Goal: Transaction & Acquisition: Purchase product/service

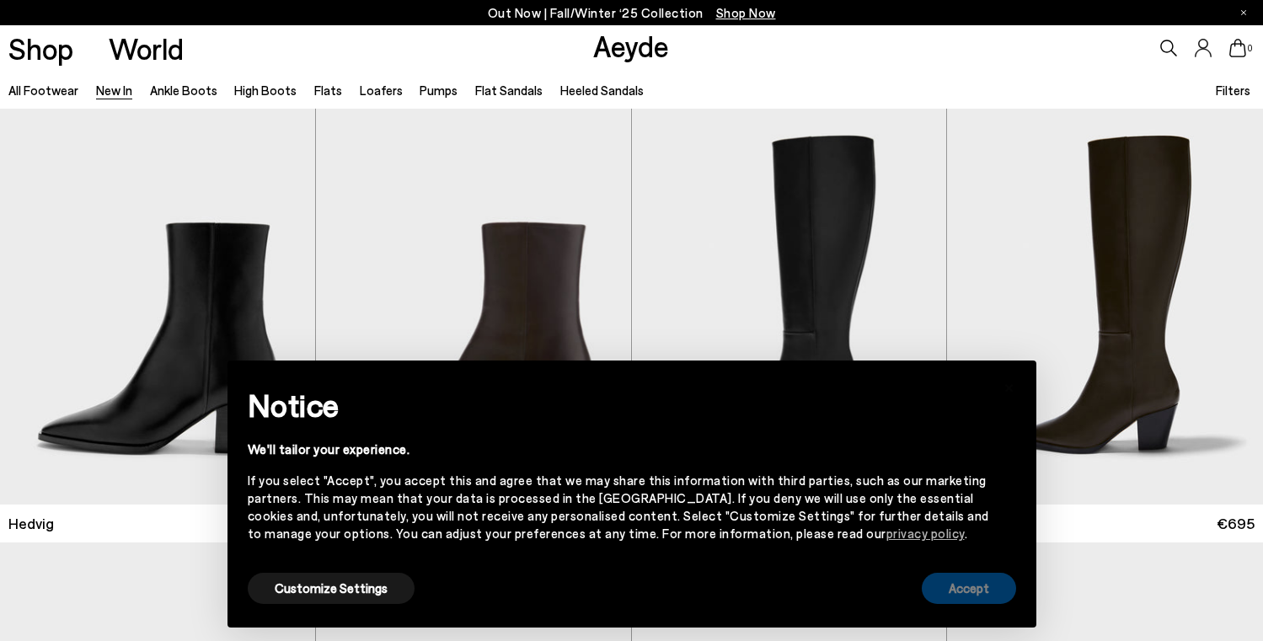
click at [983, 589] on button "Accept" at bounding box center [968, 588] width 94 height 31
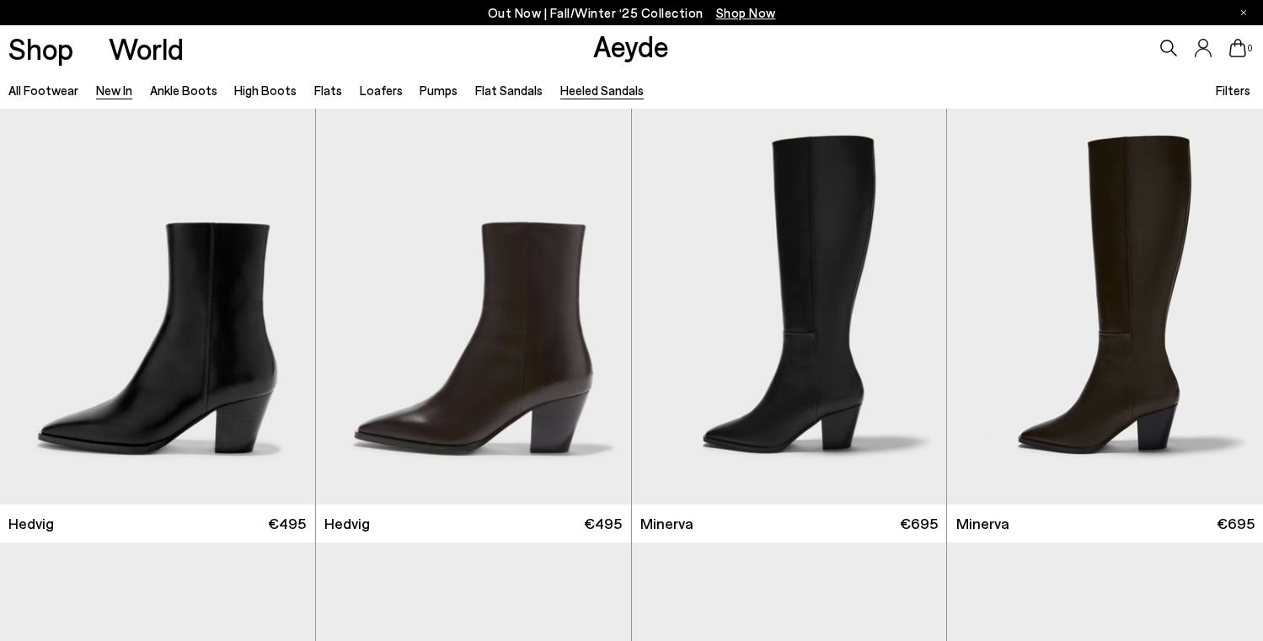
click at [582, 87] on link "Heeled Sandals" at bounding box center [601, 90] width 83 height 15
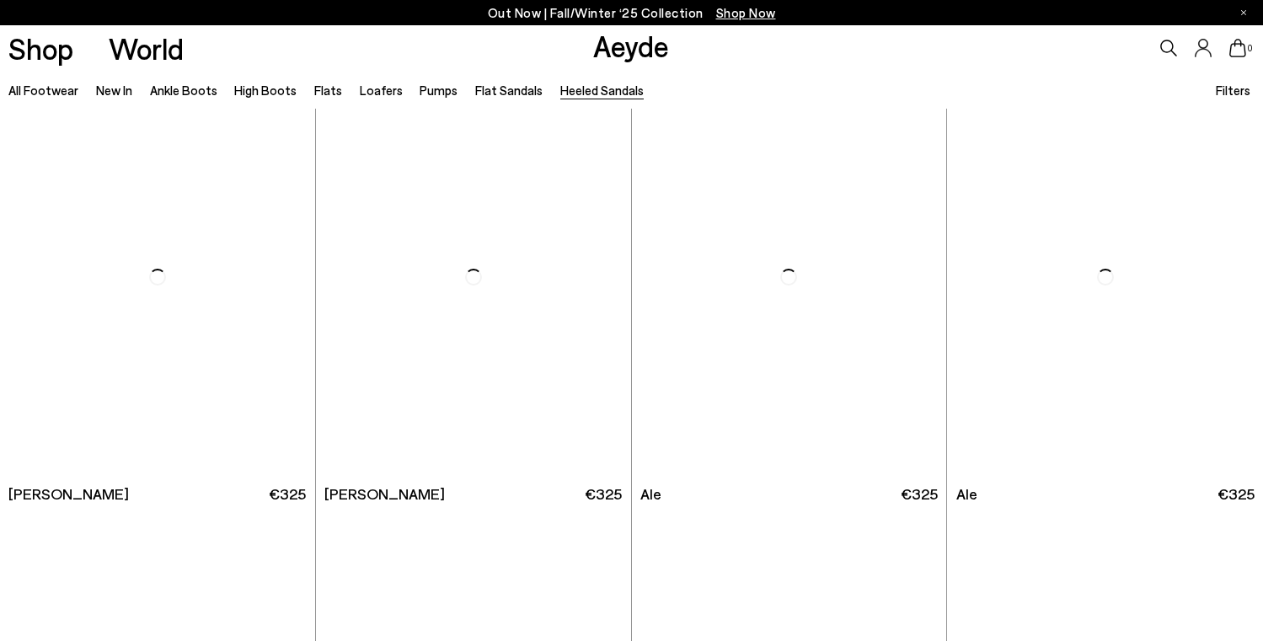
scroll to position [3558, 0]
